Goal: Task Accomplishment & Management: Use online tool/utility

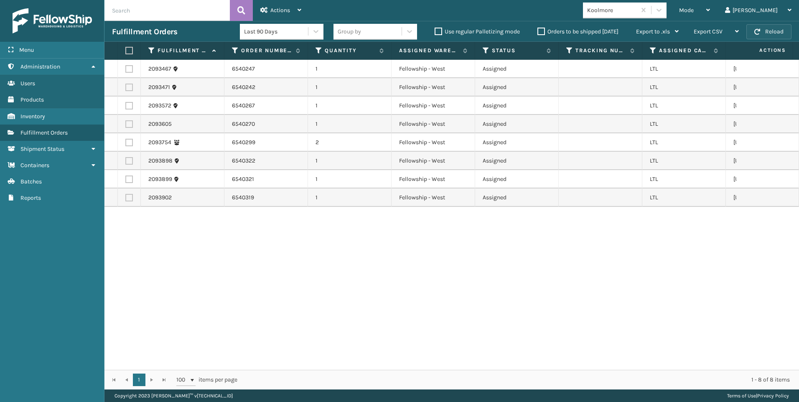
click at [782, 35] on button "Reload" at bounding box center [769, 31] width 45 height 15
click at [133, 52] on th at bounding box center [129, 51] width 23 height 18
click at [130, 50] on label at bounding box center [127, 51] width 5 height 8
click at [126, 50] on input "checkbox" at bounding box center [125, 50] width 0 height 5
checkbox input "true"
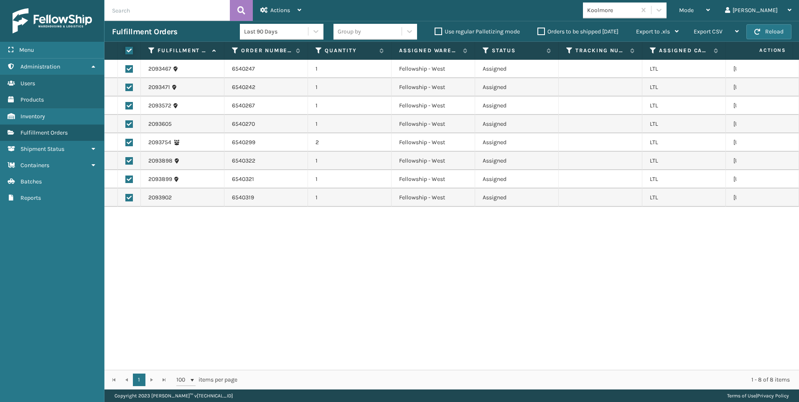
checkbox input "true"
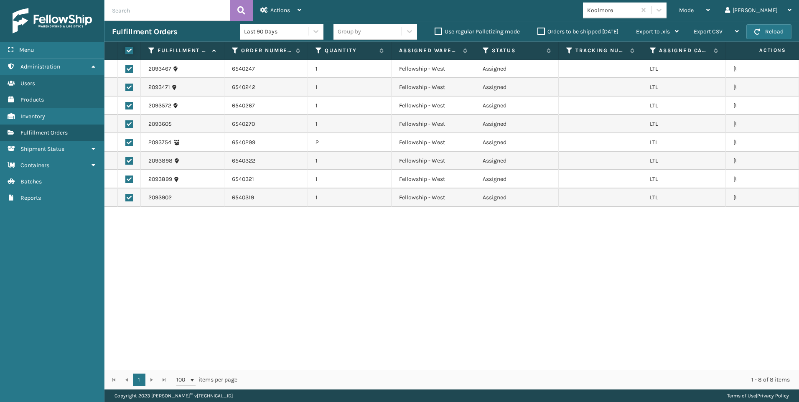
checkbox input "true"
click at [268, 5] on div "Actions" at bounding box center [281, 10] width 41 height 21
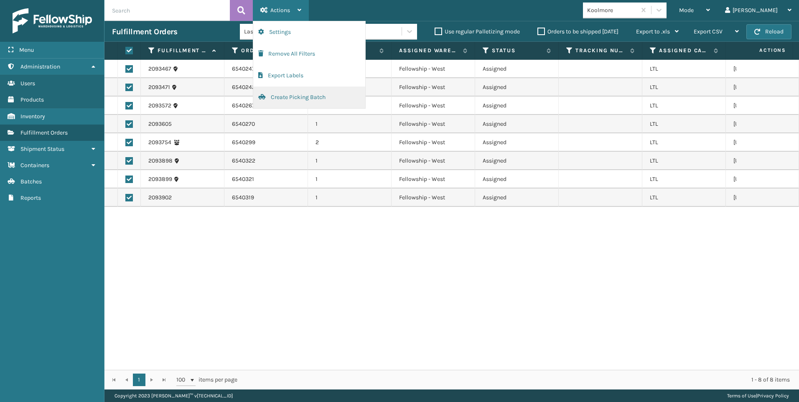
click at [308, 96] on button "Create Picking Batch" at bounding box center [309, 98] width 112 height 22
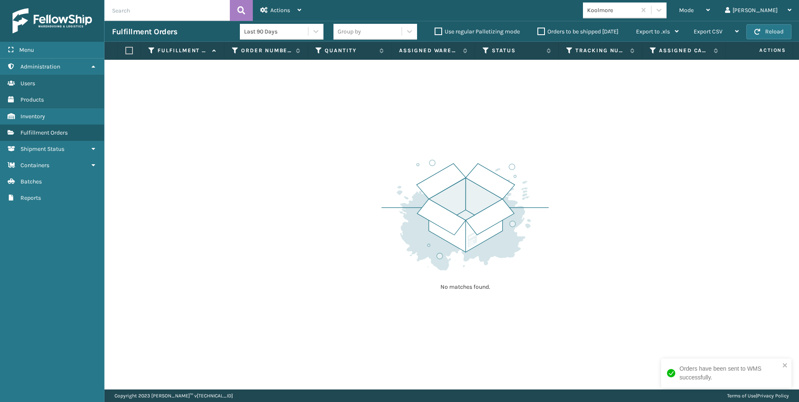
click at [637, 12] on div "Koolmore" at bounding box center [612, 10] width 50 height 9
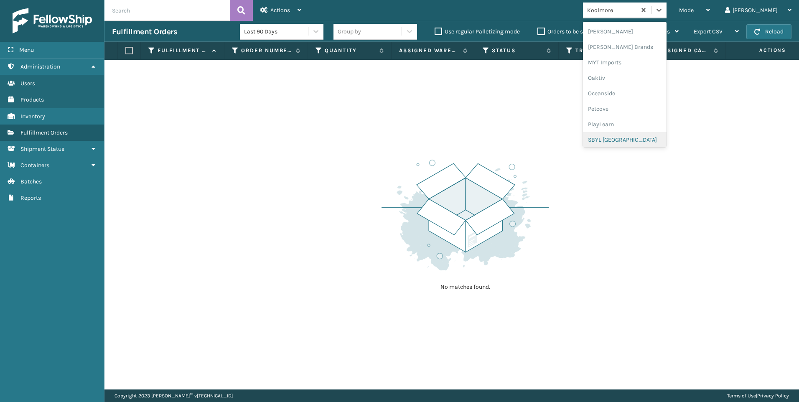
scroll to position [419, 0]
click at [659, 120] on div "SleepGeekz" at bounding box center [625, 122] width 84 height 15
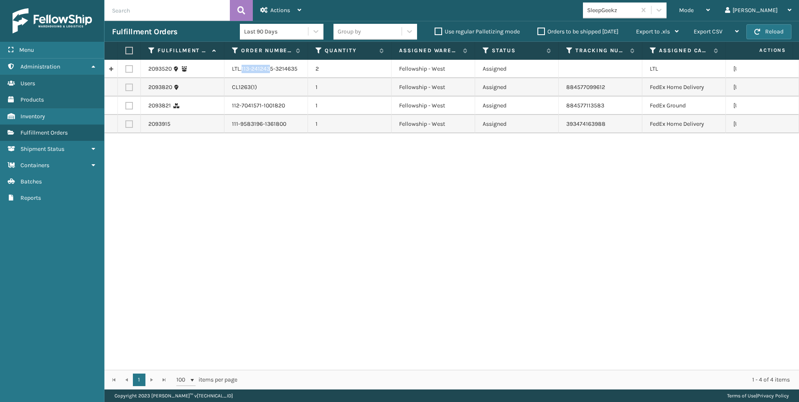
drag, startPoint x: 242, startPoint y: 68, endPoint x: 271, endPoint y: 62, distance: 29.4
click at [271, 62] on td "LTL.113-2412435-3214635" at bounding box center [267, 69] width 84 height 18
drag, startPoint x: 271, startPoint y: 62, endPoint x: 265, endPoint y: 69, distance: 9.3
click at [269, 67] on td "LTL.113-2412435-3214635" at bounding box center [267, 69] width 84 height 18
drag, startPoint x: 243, startPoint y: 69, endPoint x: 248, endPoint y: 69, distance: 4.6
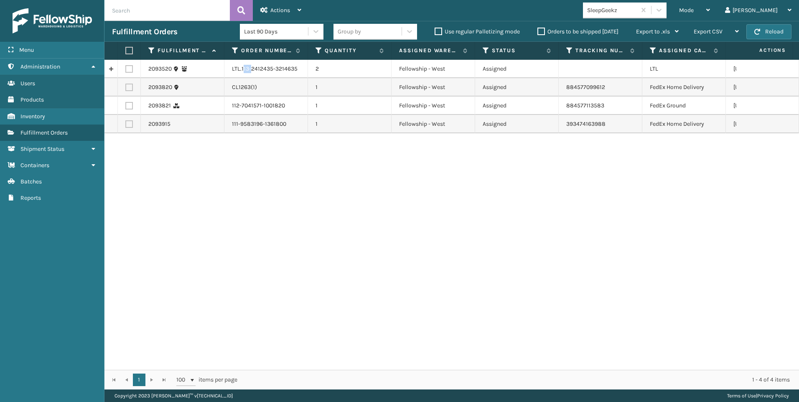
click at [248, 69] on td "LTL.113-2412435-3214635" at bounding box center [267, 69] width 84 height 18
drag, startPoint x: 248, startPoint y: 69, endPoint x: 240, endPoint y: 69, distance: 7.5
click at [240, 69] on td "LTL.113-2412435-3214635" at bounding box center [267, 69] width 84 height 18
drag, startPoint x: 240, startPoint y: 69, endPoint x: 266, endPoint y: 65, distance: 25.9
click at [266, 65] on td "LTL.113-2412435-3214635" at bounding box center [267, 69] width 84 height 18
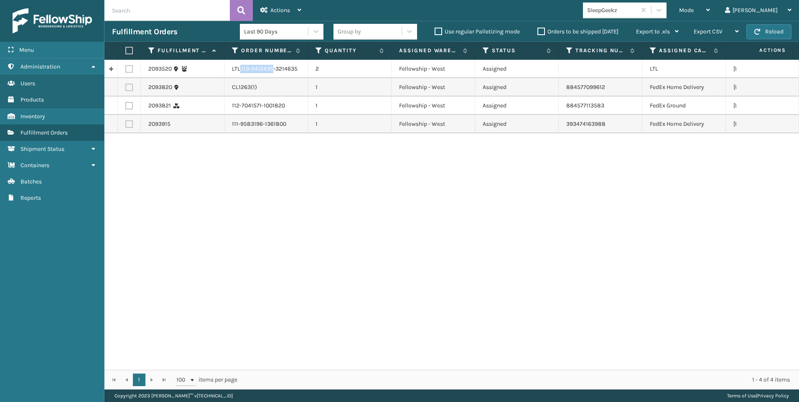
drag, startPoint x: 266, startPoint y: 65, endPoint x: 268, endPoint y: 72, distance: 7.5
copy td ".113-2412435"
drag, startPoint x: 128, startPoint y: 68, endPoint x: 166, endPoint y: 51, distance: 42.3
click at [128, 68] on label at bounding box center [129, 69] width 8 height 8
click at [126, 68] on input "checkbox" at bounding box center [125, 67] width 0 height 5
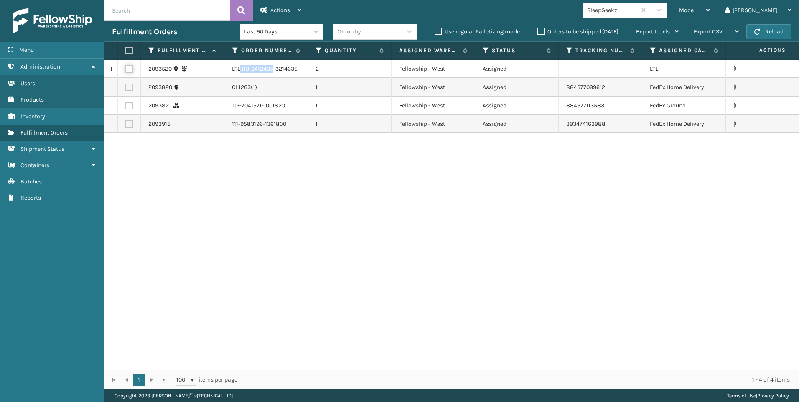
checkbox input "true"
click at [291, 14] on div "Actions" at bounding box center [281, 10] width 41 height 21
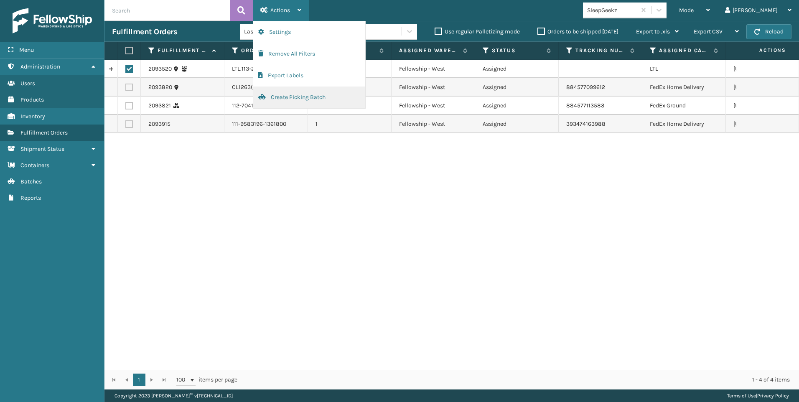
click at [324, 94] on button "Create Picking Batch" at bounding box center [309, 98] width 112 height 22
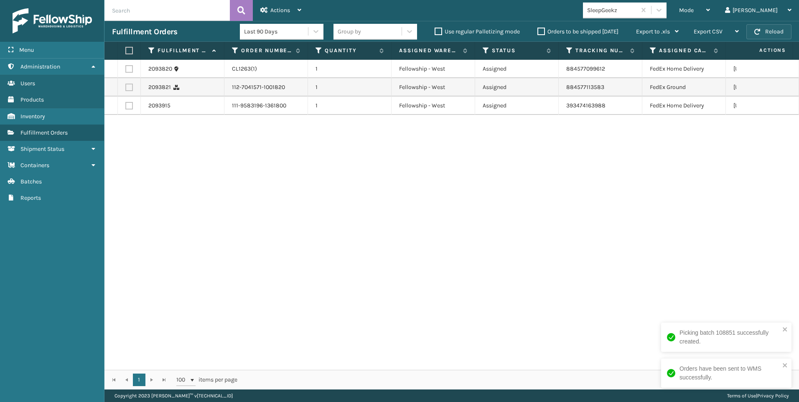
click at [755, 30] on span "button" at bounding box center [758, 32] width 6 height 6
click at [637, 9] on div "SleepGeekz" at bounding box center [612, 10] width 50 height 9
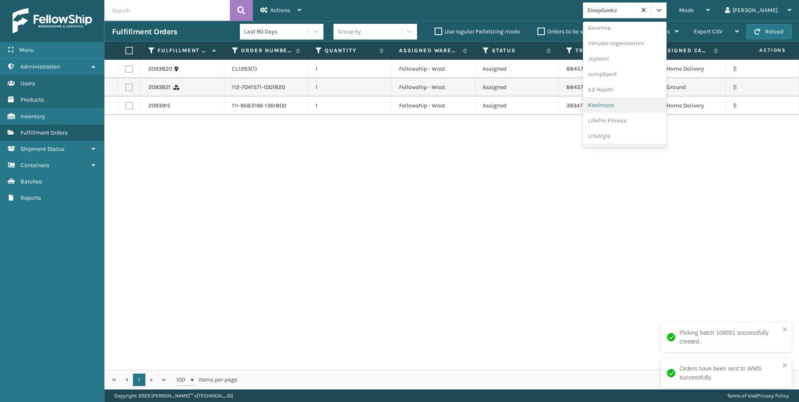
scroll to position [251, 0]
click at [651, 71] on div "Koolmore" at bounding box center [625, 73] width 84 height 15
